Goal: Information Seeking & Learning: Understand process/instructions

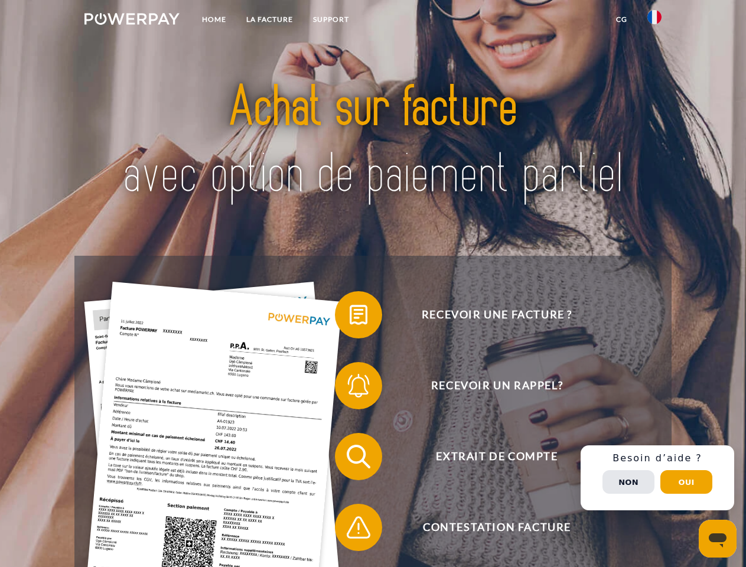
click at [132, 21] on img at bounding box center [132, 19] width 95 height 12
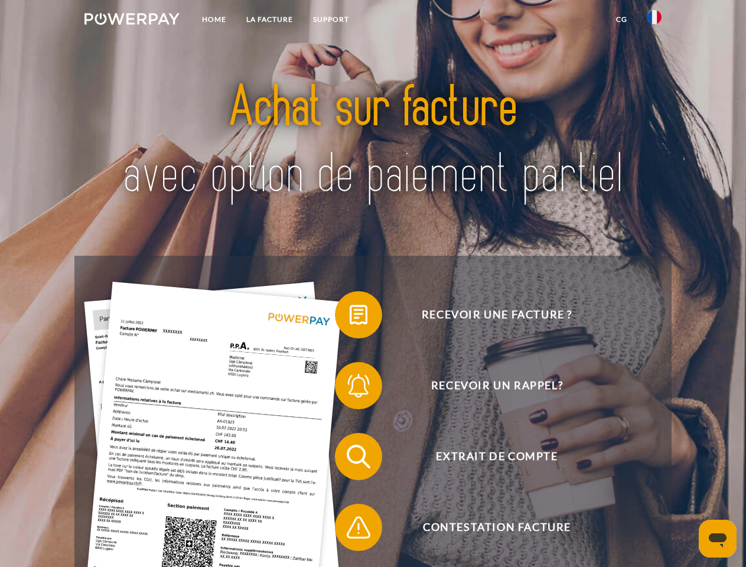
click at [655, 21] on img at bounding box center [655, 17] width 14 height 14
click at [622, 20] on link "CG" at bounding box center [621, 19] width 31 height 21
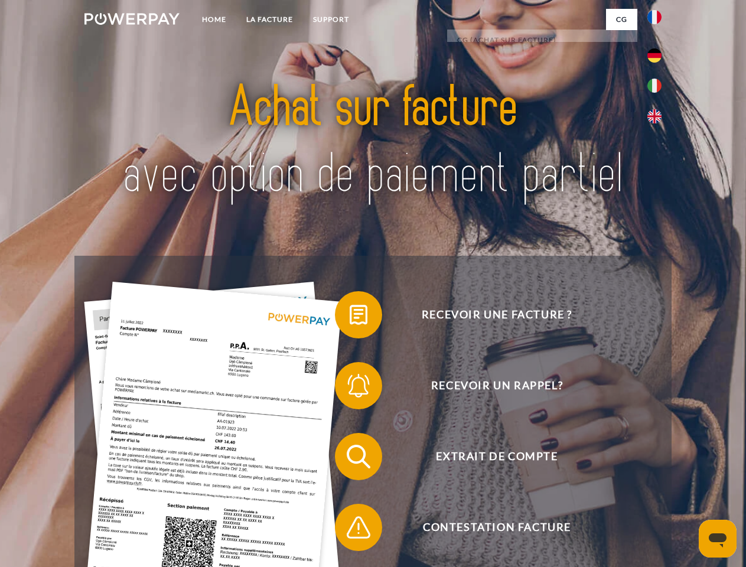
click at [350, 317] on span at bounding box center [340, 314] width 59 height 59
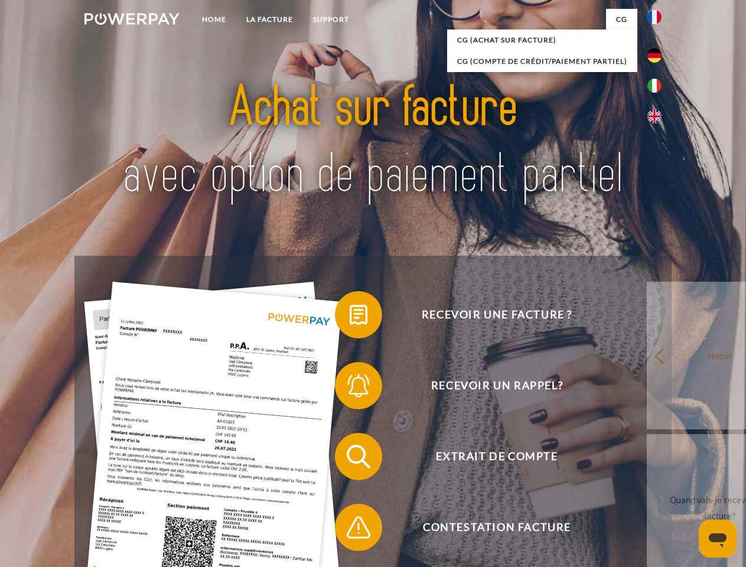
click at [350, 388] on span at bounding box center [340, 385] width 59 height 59
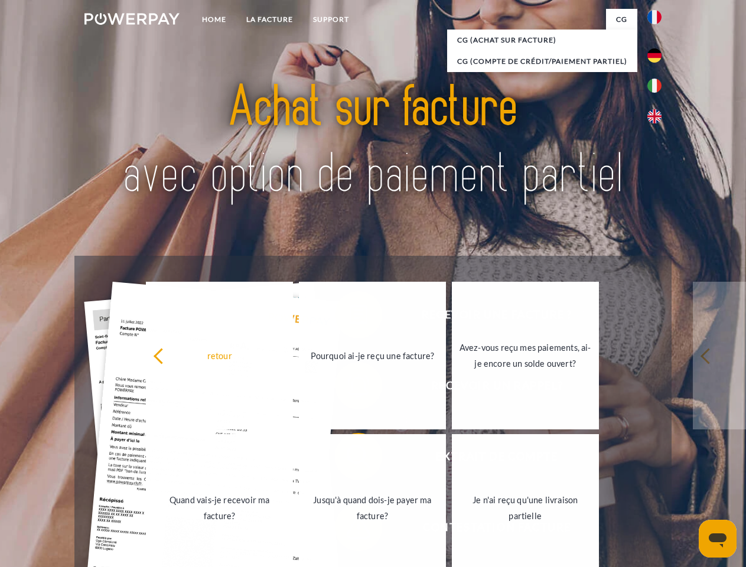
click at [350, 459] on link "Jusqu'à quand dois-je payer ma facture?" at bounding box center [372, 508] width 147 height 148
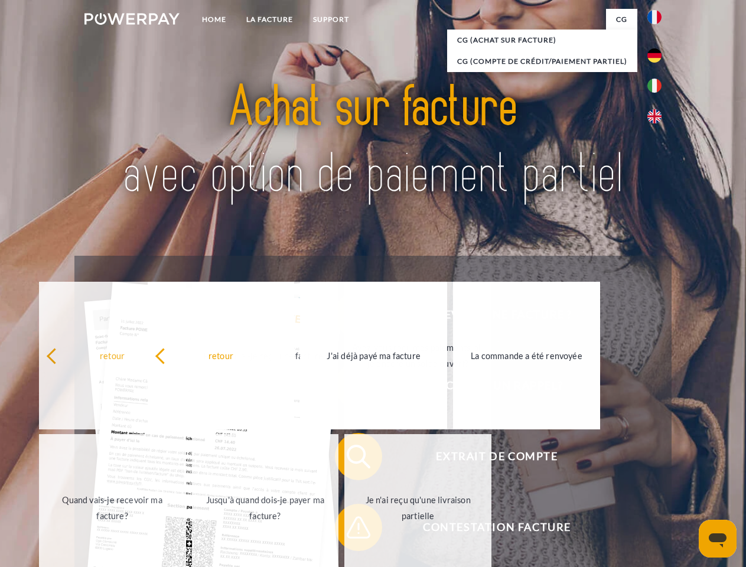
click at [350, 530] on div "Recevoir une facture ? Recevoir un rappel? Extrait de compte retour" at bounding box center [372, 492] width 597 height 473
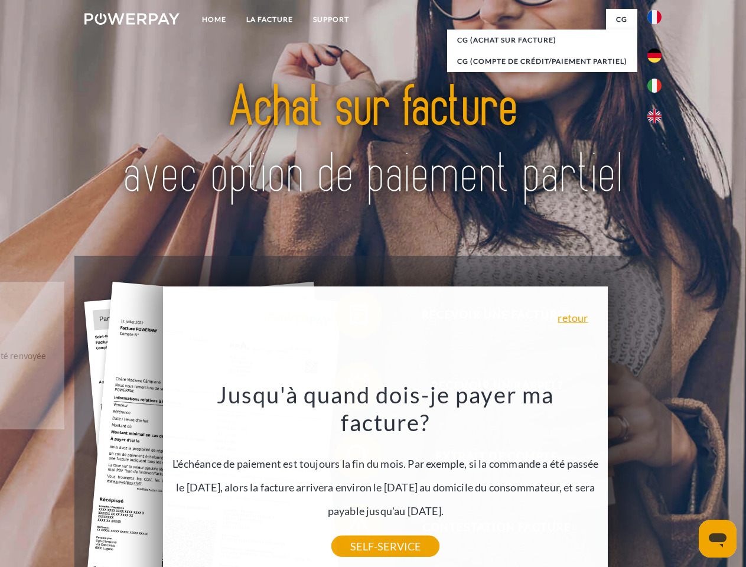
click at [658, 478] on div "Recevoir une facture ? Recevoir un rappel? Extrait de compte retour" at bounding box center [372, 492] width 597 height 473
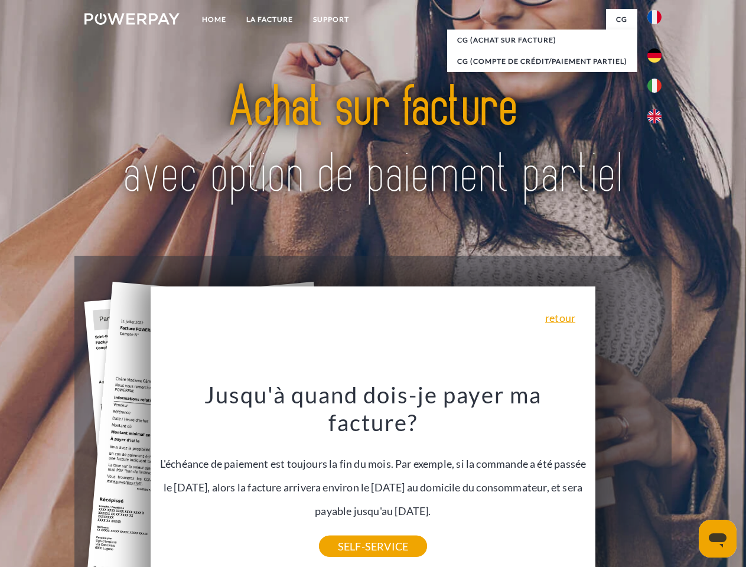
click at [629, 480] on span "Extrait de compte" at bounding box center [497, 456] width 290 height 47
click at [687, 482] on header "Home LA FACTURE Support" at bounding box center [373, 408] width 746 height 816
